Goal: Transaction & Acquisition: Purchase product/service

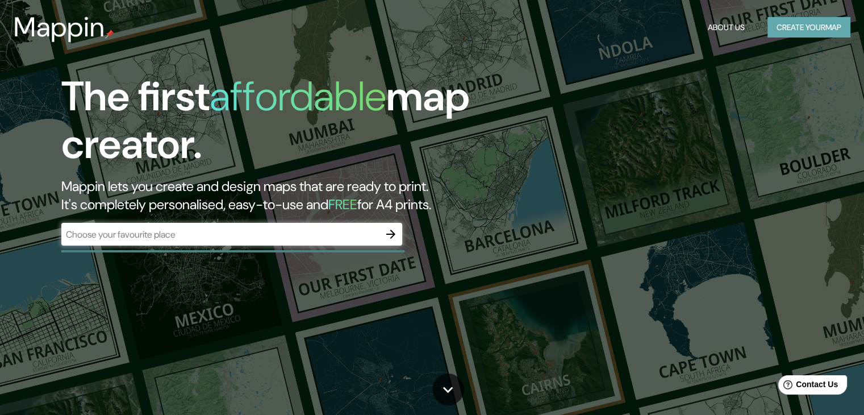
click at [831, 27] on button "Create your map" at bounding box center [808, 27] width 83 height 21
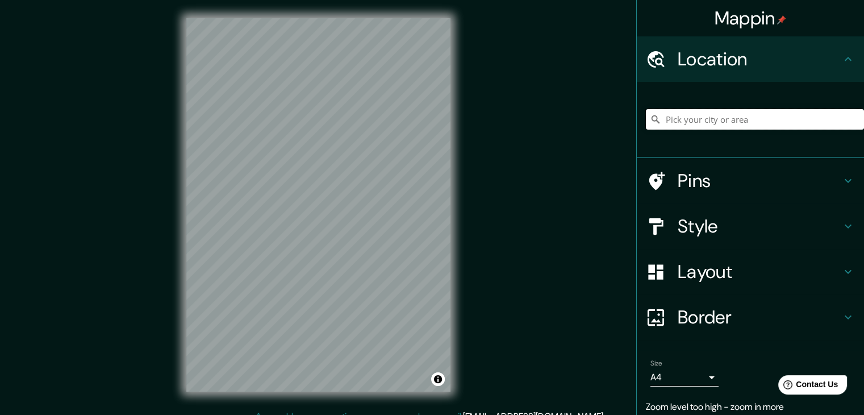
click at [764, 123] on input "Pick your city or area" at bounding box center [755, 119] width 218 height 20
click at [806, 119] on input "Monterrey, Nuevo León, México" at bounding box center [755, 119] width 218 height 20
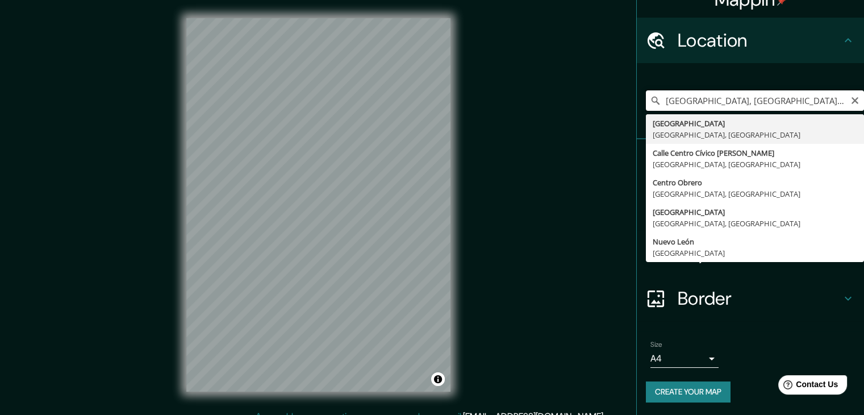
scroll to position [19, 0]
click at [803, 102] on input "Monterrey, Nuevo León, México centro" at bounding box center [755, 100] width 218 height 20
paste input "Francisco Garza Sada, Maria Luisa, Nuevo Obispado, 64030 Monterrey, N.L."
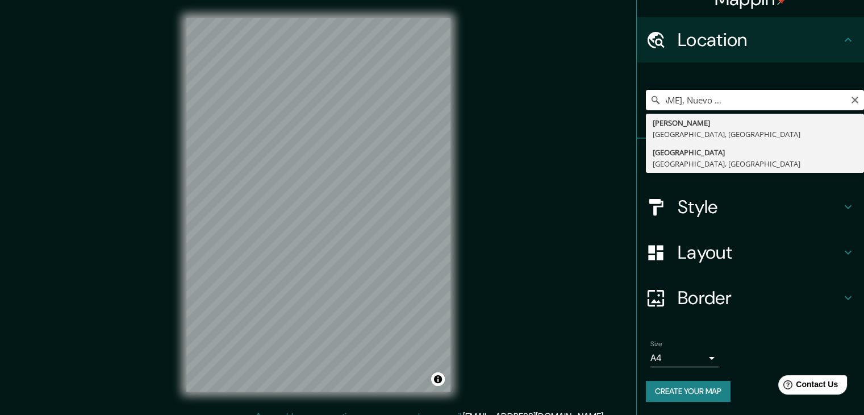
scroll to position [0, 0]
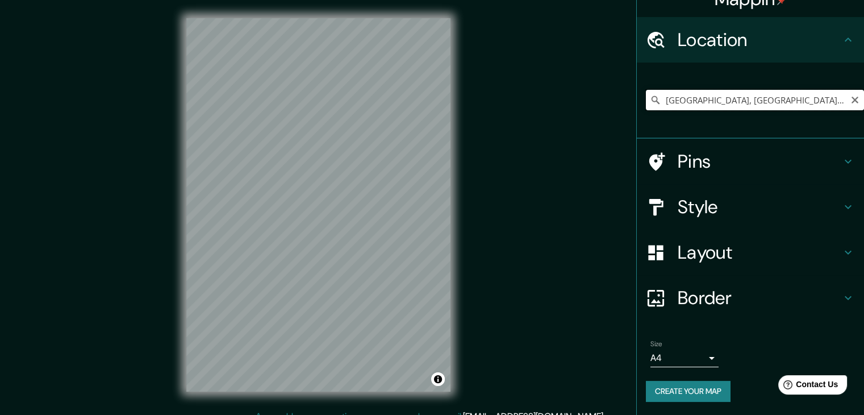
click at [785, 106] on input "Monterrey, Nuevo León, México" at bounding box center [755, 100] width 218 height 20
paste input "Francisco Garza Sada, Maria Luisa, Nuevo Obispado, 64030 Monterrey, N.L."
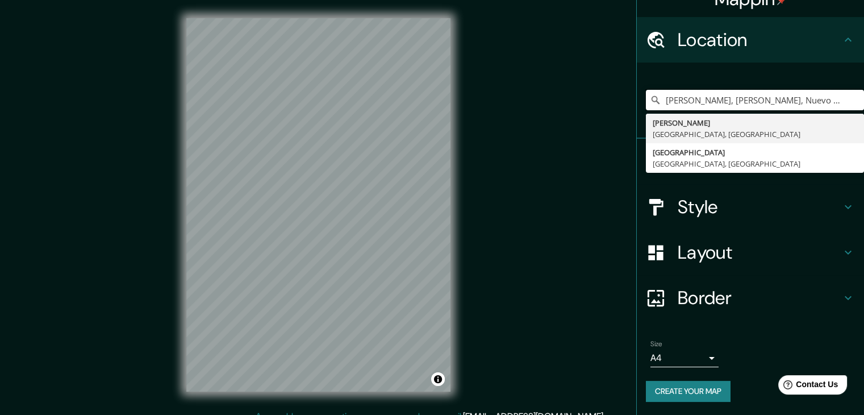
drag, startPoint x: 675, startPoint y: 103, endPoint x: 517, endPoint y: 111, distance: 158.7
click at [517, 111] on div "Mappin Location Francisco Garza Sada, Maria Luisa, Nuevo Obispado, 64030 Monter…" at bounding box center [432, 214] width 864 height 428
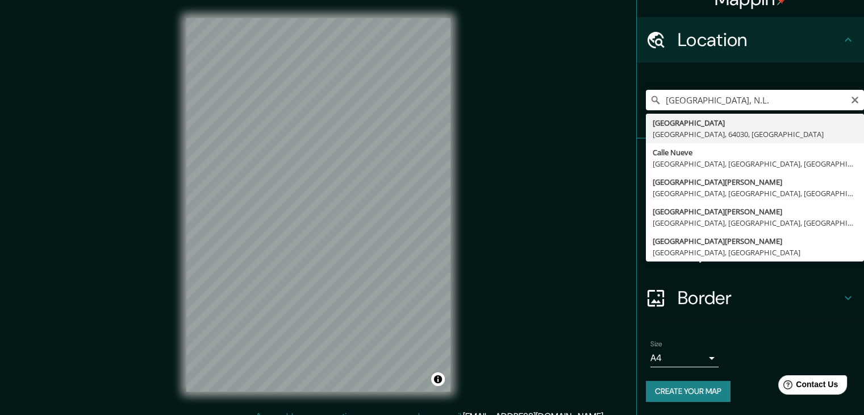
type input "Monterrey, Nuevo León, 64030, México"
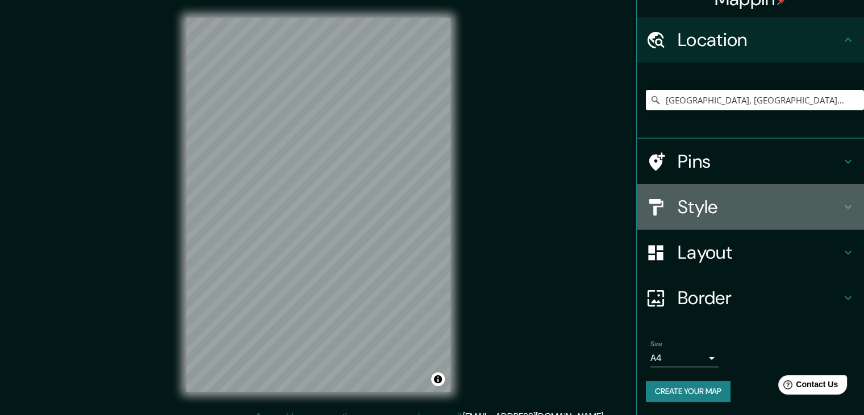
click at [841, 210] on icon at bounding box center [848, 207] width 14 height 14
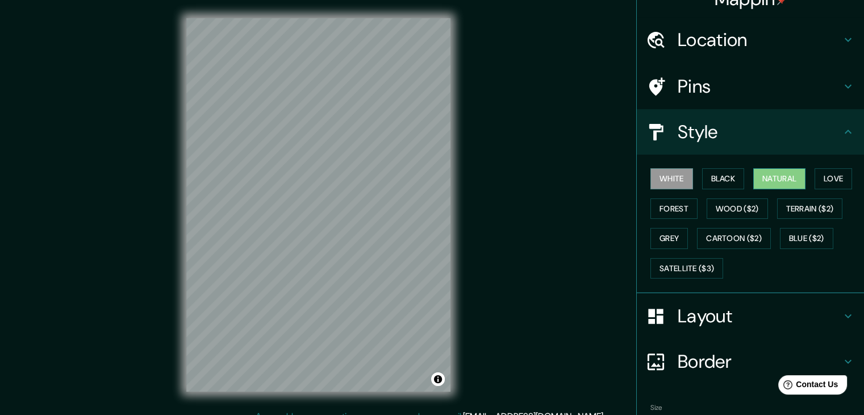
click at [776, 178] on button "Natural" at bounding box center [779, 178] width 52 height 21
click at [670, 240] on button "Grey" at bounding box center [668, 238] width 37 height 21
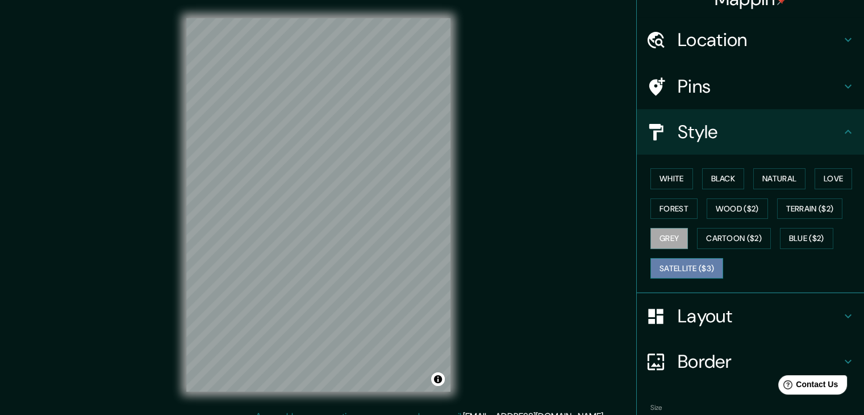
click at [685, 266] on button "Satellite ($3)" at bounding box center [686, 268] width 73 height 21
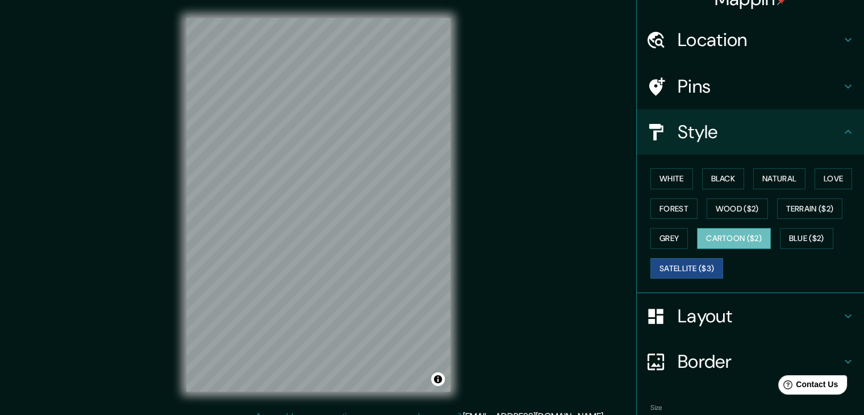
click at [700, 234] on button "Cartoon ($2)" at bounding box center [734, 238] width 74 height 21
click at [736, 235] on button "Cartoon ($2)" at bounding box center [734, 238] width 74 height 21
click at [793, 202] on button "Terrain ($2)" at bounding box center [810, 208] width 66 height 21
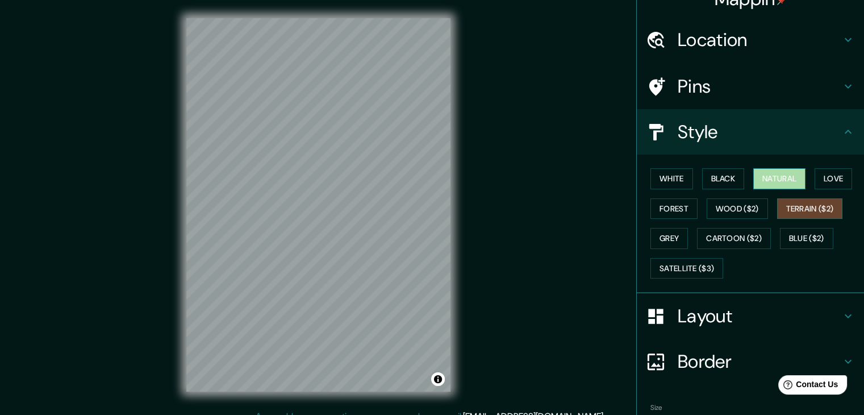
click at [786, 183] on button "Natural" at bounding box center [779, 178] width 52 height 21
click at [823, 184] on button "Love" at bounding box center [833, 178] width 37 height 21
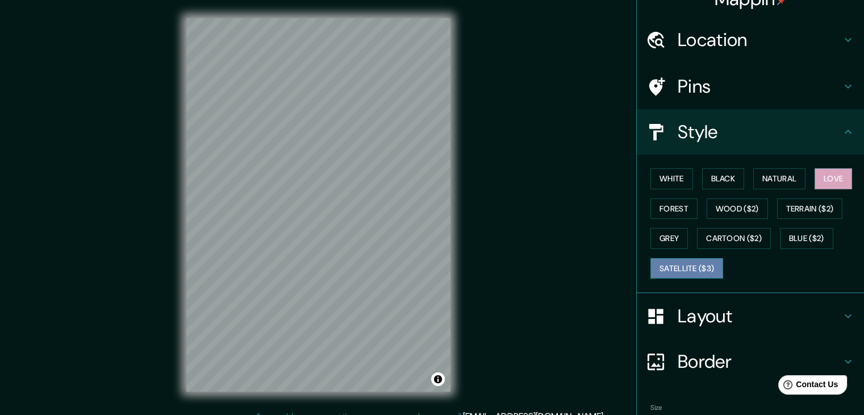
click at [683, 273] on button "Satellite ($3)" at bounding box center [686, 268] width 73 height 21
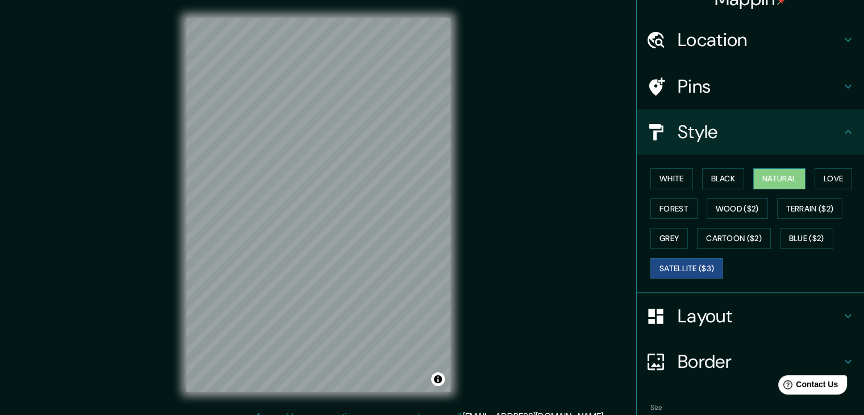
click at [770, 180] on button "Natural" at bounding box center [779, 178] width 52 height 21
click at [825, 214] on button "Terrain ($2)" at bounding box center [810, 208] width 66 height 21
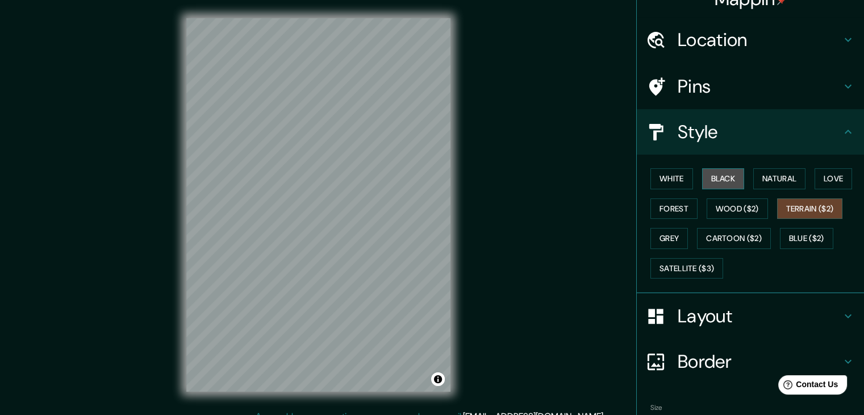
click at [703, 173] on button "Black" at bounding box center [723, 178] width 43 height 21
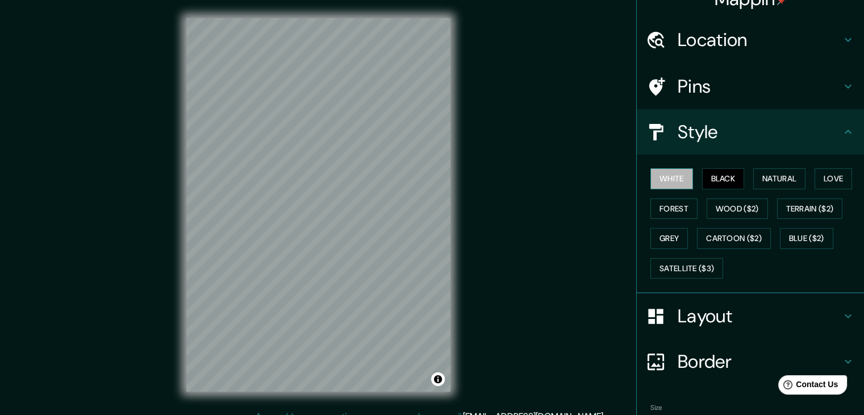
click at [670, 183] on button "White" at bounding box center [671, 178] width 43 height 21
click at [808, 240] on button "Blue ($2)" at bounding box center [806, 238] width 53 height 21
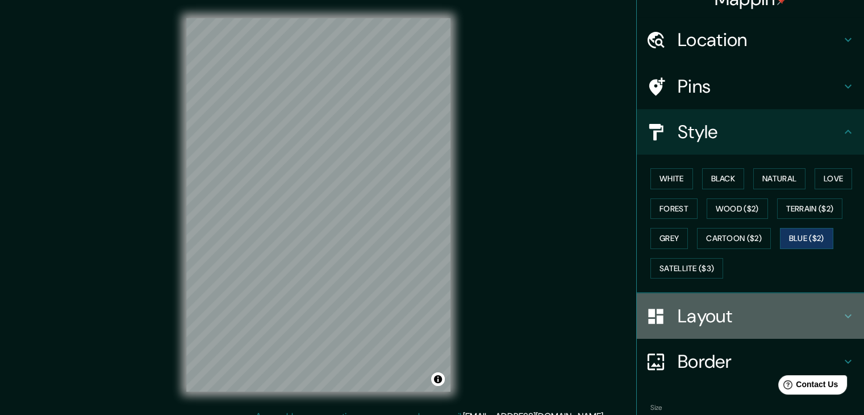
click at [661, 310] on div at bounding box center [662, 316] width 32 height 20
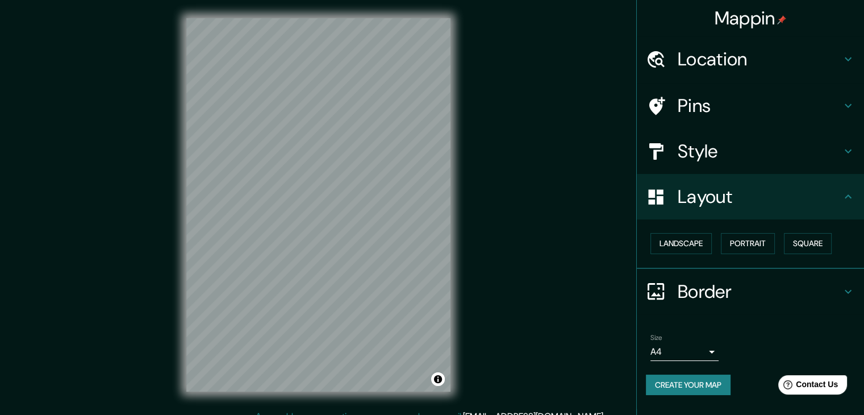
scroll to position [13, 0]
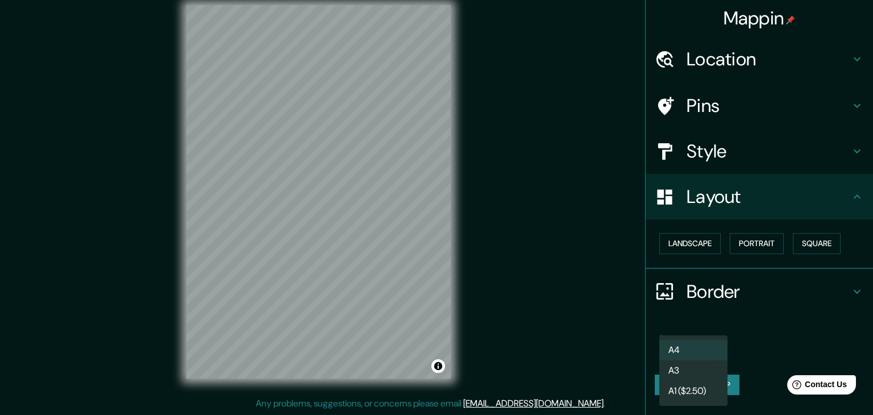
click at [702, 349] on body "Mappin Location Monterrey, Nuevo León, 64030, México Pins Style Layout Landscap…" at bounding box center [436, 194] width 873 height 415
click at [702, 349] on li "A4" at bounding box center [693, 350] width 68 height 20
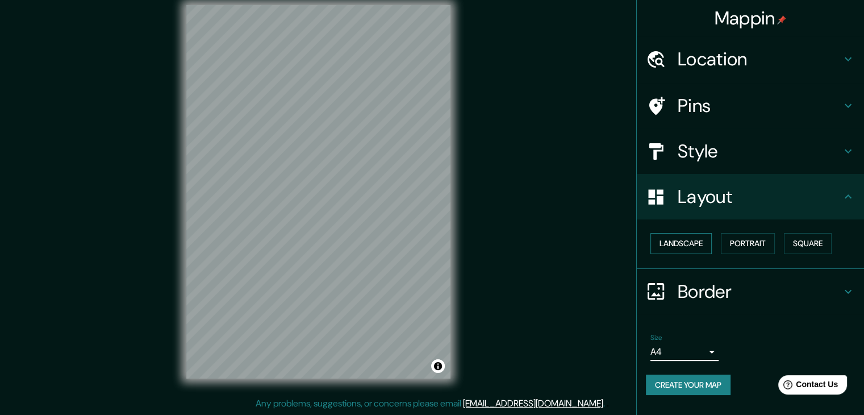
click at [696, 245] on button "Landscape" at bounding box center [680, 243] width 61 height 21
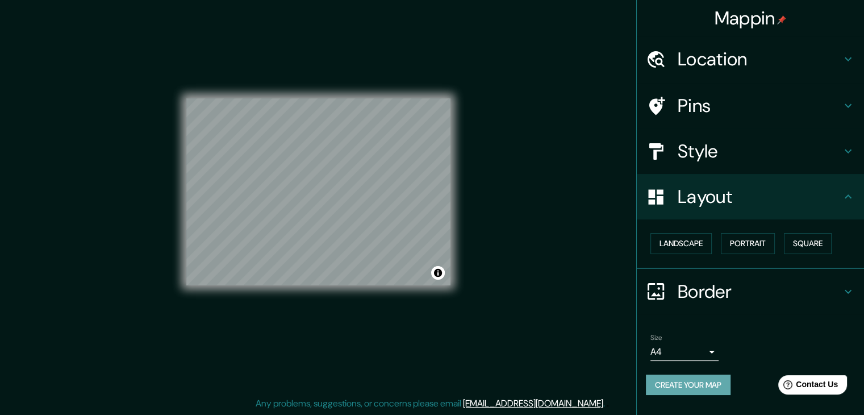
click at [706, 374] on button "Create your map" at bounding box center [688, 384] width 85 height 21
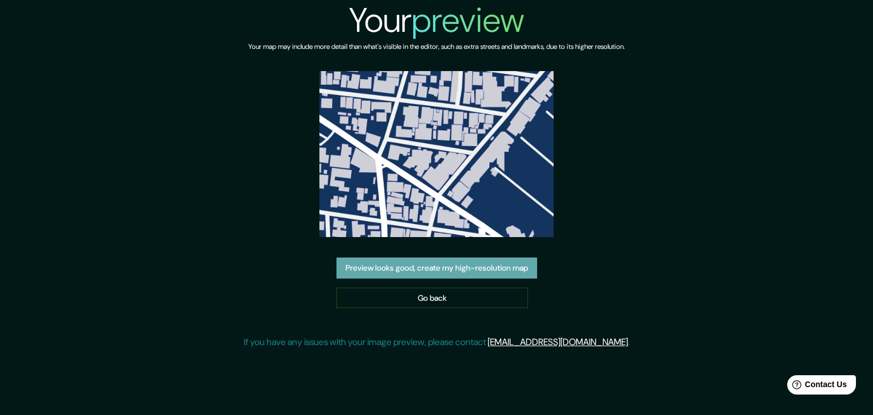
click at [523, 266] on button "Preview looks good, create my high-resolution map" at bounding box center [436, 267] width 201 height 21
